Goal: Transaction & Acquisition: Download file/media

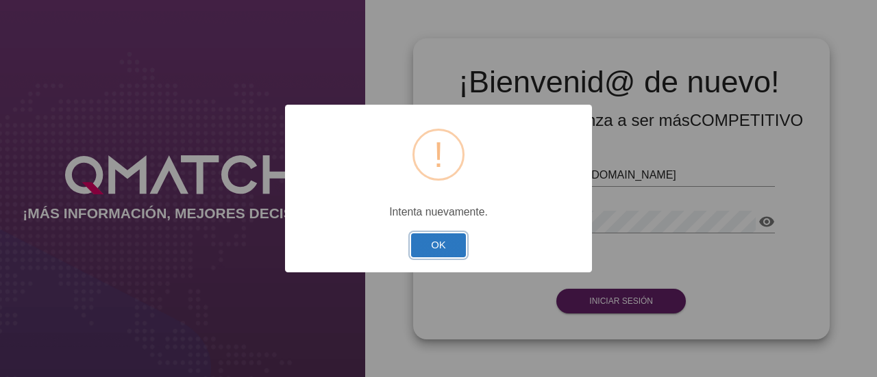
click at [425, 242] on button "OK" at bounding box center [438, 246] width 55 height 24
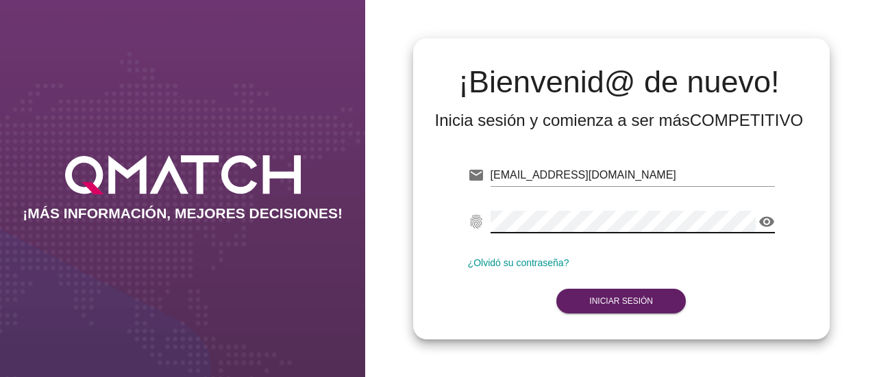
click at [768, 216] on icon "visibility" at bounding box center [766, 222] width 16 height 16
click at [768, 216] on icon "visibility_off" at bounding box center [766, 222] width 16 height 16
click at [626, 308] on button "Iniciar Sesión" at bounding box center [620, 301] width 129 height 25
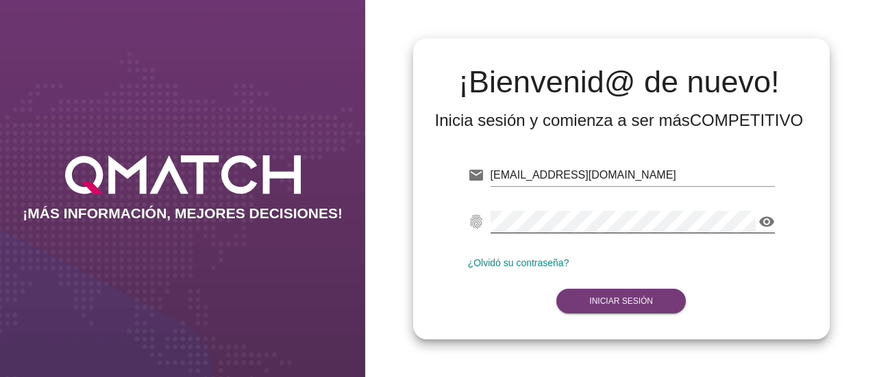
click at [629, 299] on strong "Iniciar Sesión" at bounding box center [621, 302] width 64 height 10
click at [601, 297] on strong "Iniciar Sesión" at bounding box center [621, 302] width 64 height 10
click at [574, 197] on div at bounding box center [632, 196] width 284 height 8
click at [608, 295] on button "Iniciar Sesión" at bounding box center [620, 301] width 129 height 25
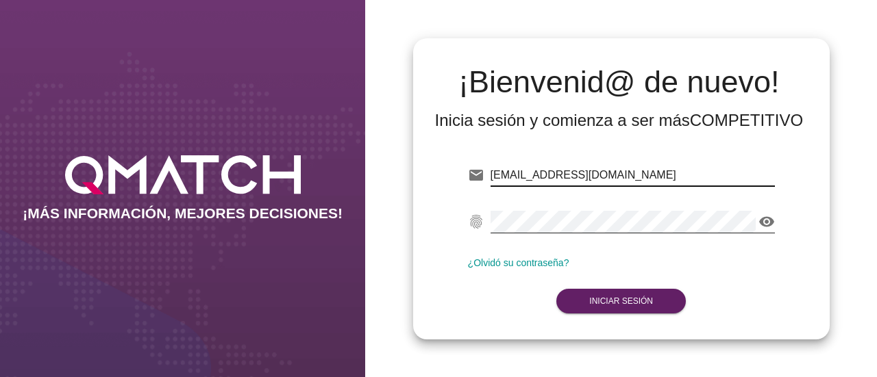
click at [621, 171] on input "[EMAIL_ADDRESS][DOMAIN_NAME]" at bounding box center [632, 175] width 284 height 22
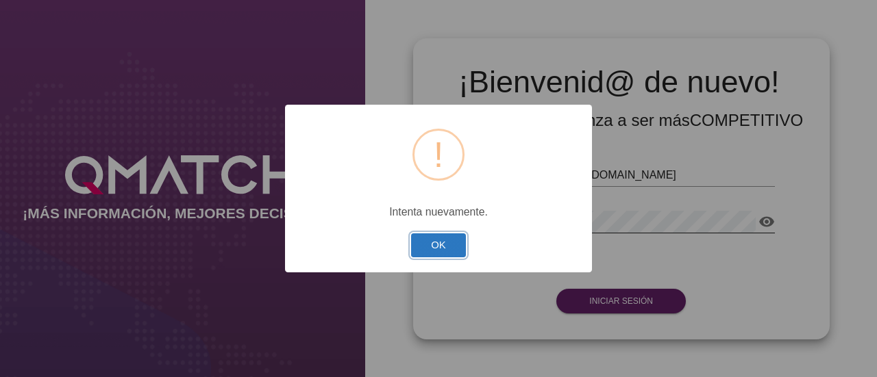
click at [425, 251] on button "OK" at bounding box center [438, 246] width 55 height 24
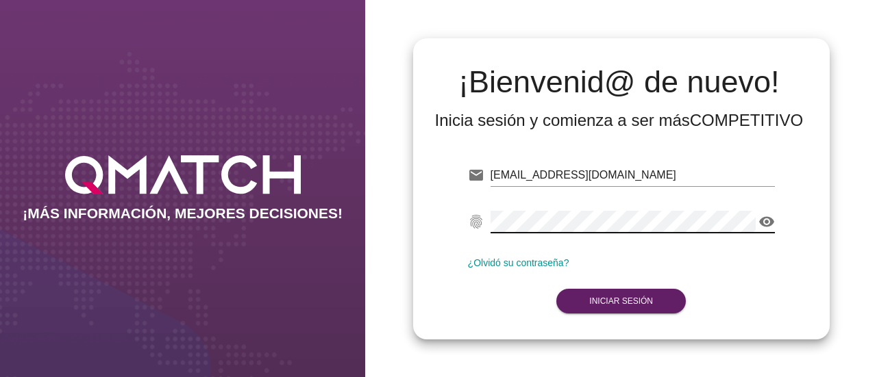
click at [766, 221] on icon "visibility" at bounding box center [766, 222] width 16 height 16
click at [766, 221] on icon "visibility_off" at bounding box center [766, 222] width 16 height 16
click at [643, 297] on strong "Iniciar Sesión" at bounding box center [621, 302] width 64 height 10
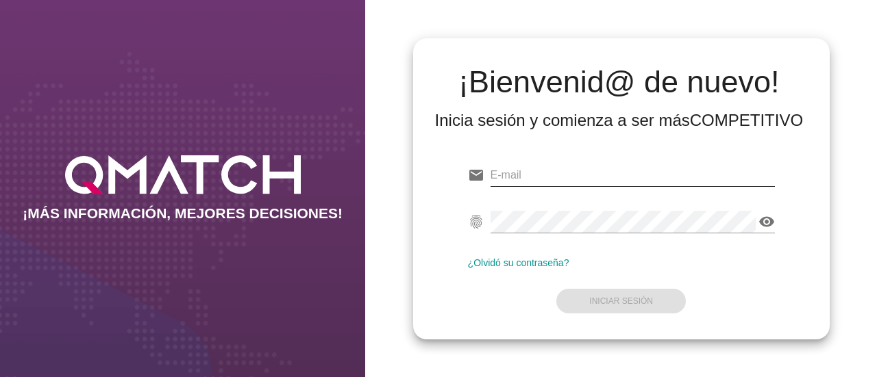
click at [590, 186] on div at bounding box center [632, 175] width 284 height 22
paste input "[EMAIL_ADDRESS][DOMAIN_NAME]"
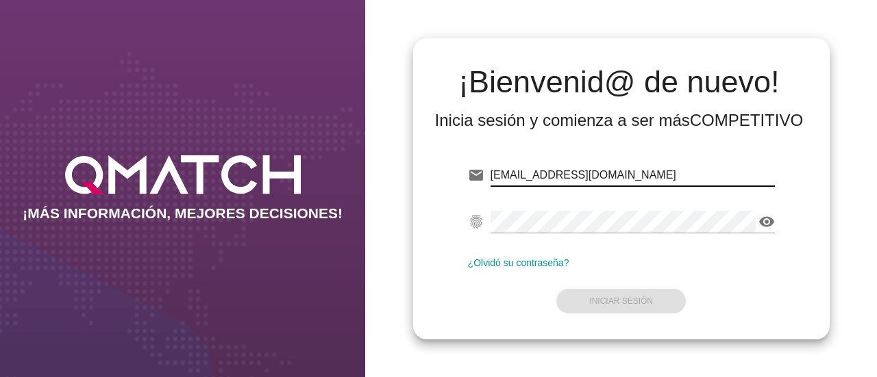
type input "[EMAIL_ADDRESS][DOMAIN_NAME]"
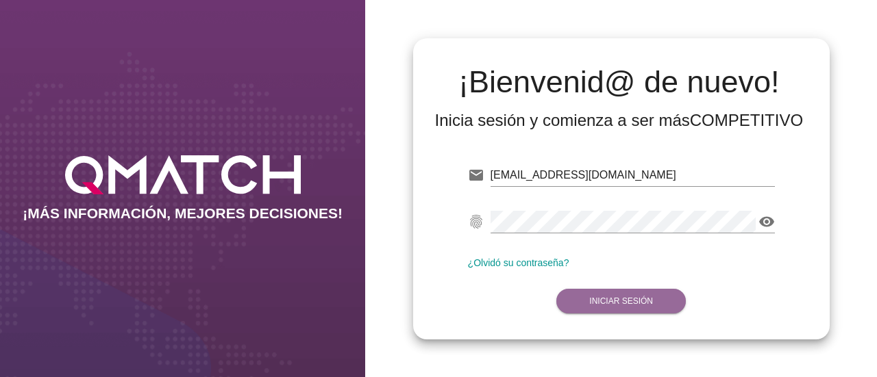
click at [613, 297] on strong "Iniciar Sesión" at bounding box center [621, 302] width 64 height 10
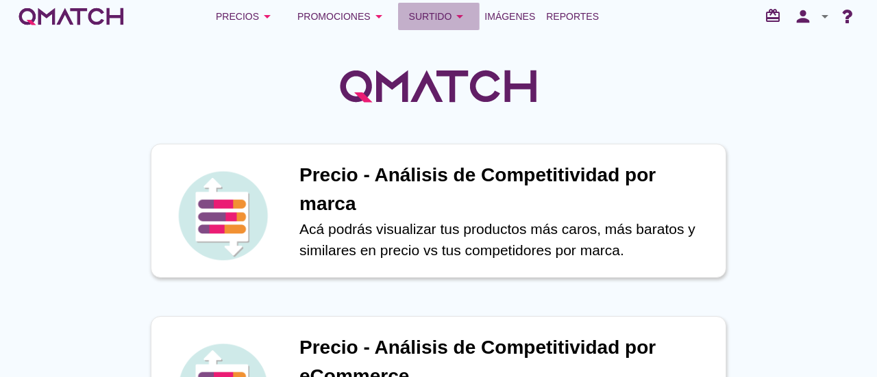
click at [438, 16] on div "Surtido arrow_drop_down" at bounding box center [439, 16] width 60 height 16
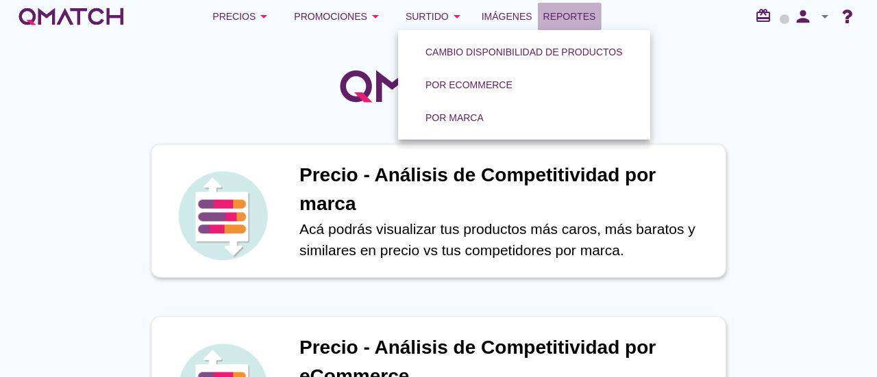
click at [563, 23] on span "Reportes" at bounding box center [569, 16] width 53 height 16
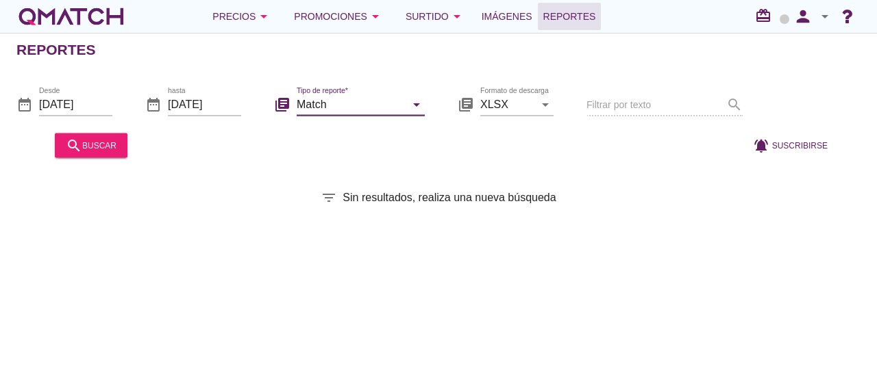
click at [382, 100] on input "Match" at bounding box center [351, 104] width 109 height 22
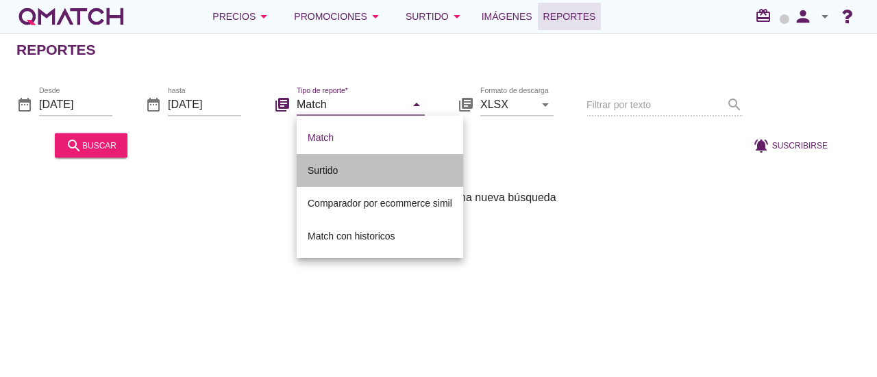
click at [365, 173] on div "Surtido" at bounding box center [380, 170] width 145 height 16
type input "Surtido"
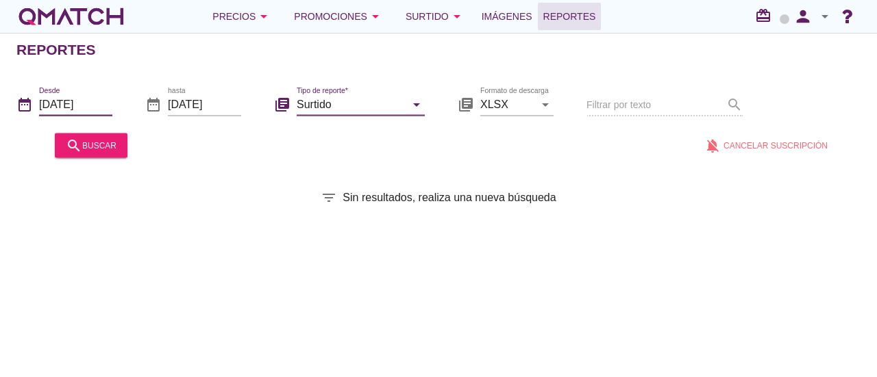
click at [103, 100] on input "2025-08-01" at bounding box center [75, 104] width 73 height 22
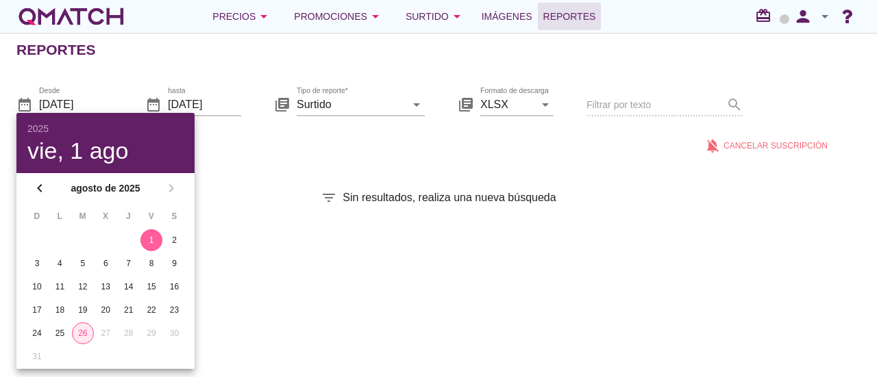
click at [76, 328] on button "26" at bounding box center [83, 334] width 22 height 22
type input "2025-08-26"
click at [237, 247] on div "Reportes date_range Desde 2025-08-26 date_range hasta 2025-08-26 library_books …" at bounding box center [438, 205] width 877 height 345
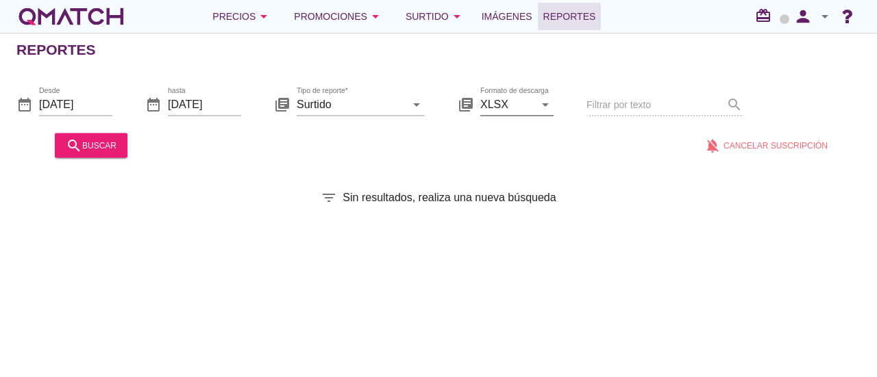
click at [544, 105] on icon "arrow_drop_down" at bounding box center [545, 104] width 16 height 16
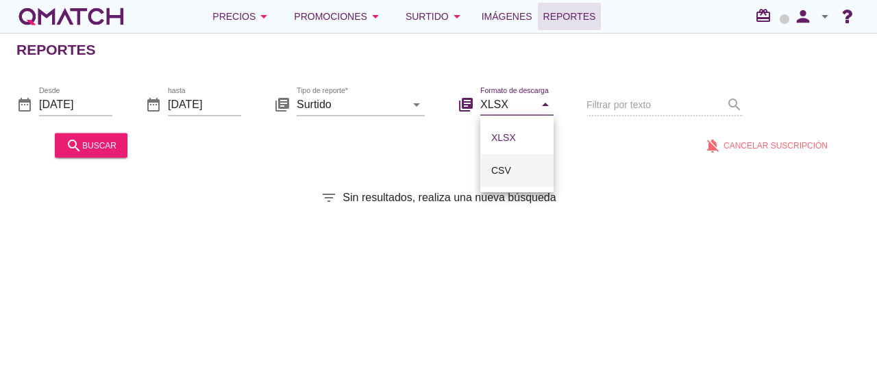
click at [512, 164] on div "CSV" at bounding box center [516, 170] width 51 height 16
type input "CSV"
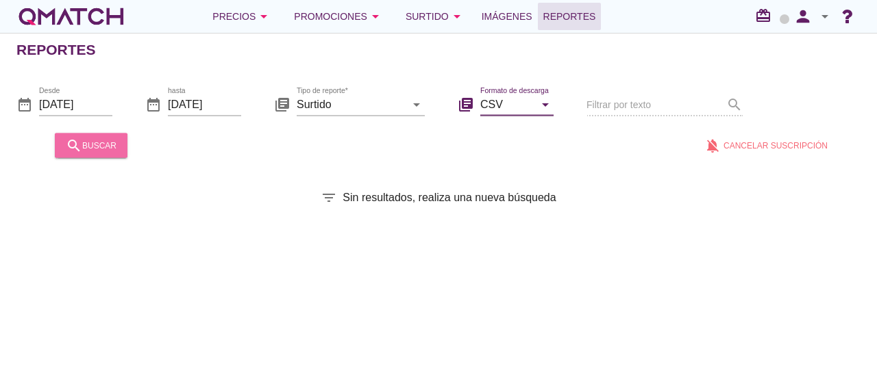
click at [86, 140] on div "search buscar" at bounding box center [91, 145] width 51 height 16
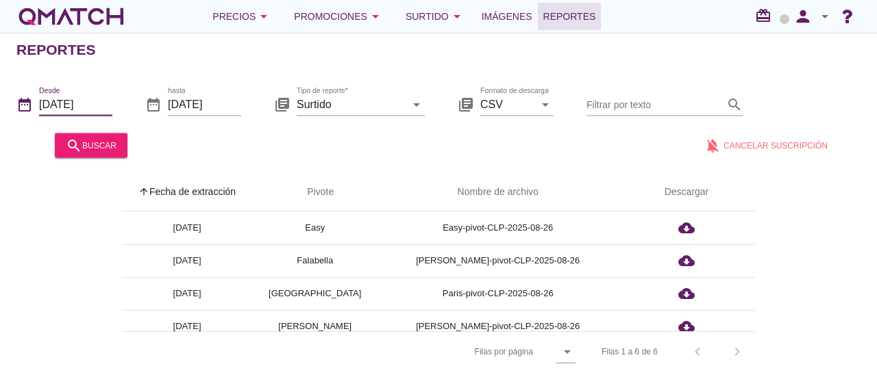
click at [108, 107] on input "2025-08-26" at bounding box center [75, 104] width 73 height 22
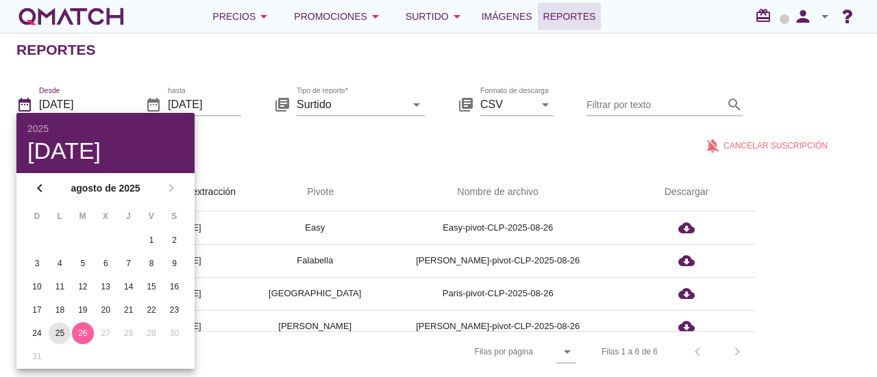
click at [61, 334] on div "25" at bounding box center [60, 333] width 22 height 12
type input "2025-08-25"
click at [207, 109] on input "2025-08-26" at bounding box center [204, 104] width 73 height 22
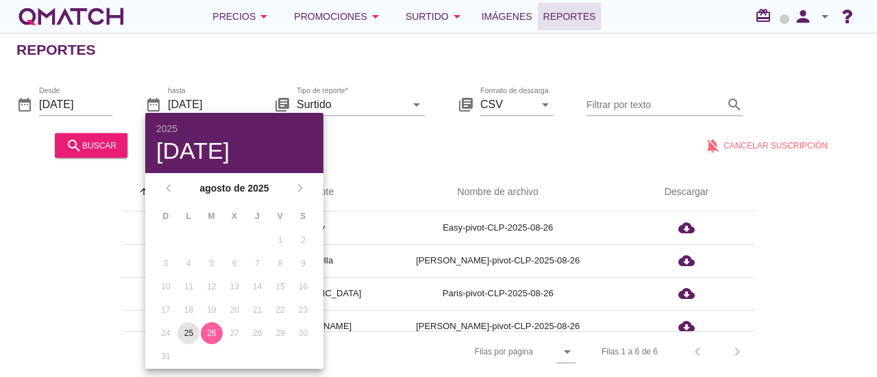
click at [192, 327] on div "25" at bounding box center [188, 333] width 22 height 12
type input "2025-08-25"
click at [468, 161] on div at bounding box center [410, 145] width 555 height 33
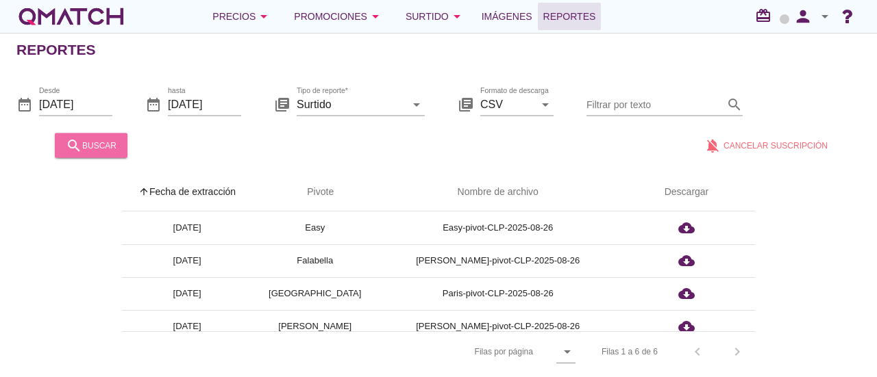
click at [96, 145] on div "search buscar" at bounding box center [91, 145] width 51 height 16
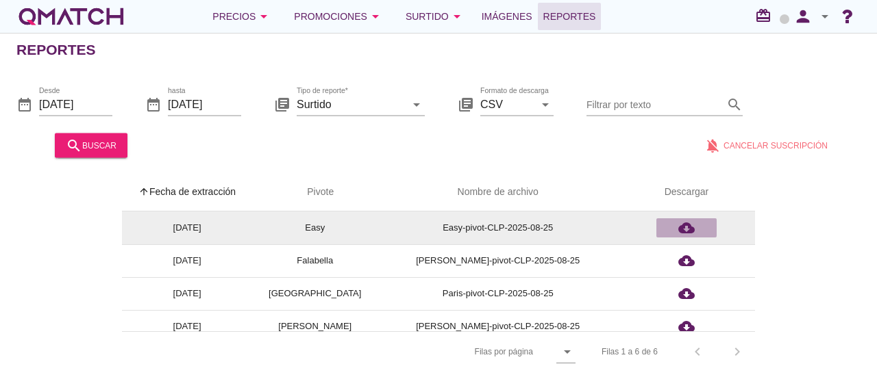
click at [688, 225] on icon "cloud_download" at bounding box center [686, 228] width 16 height 16
